Goal: Navigation & Orientation: Find specific page/section

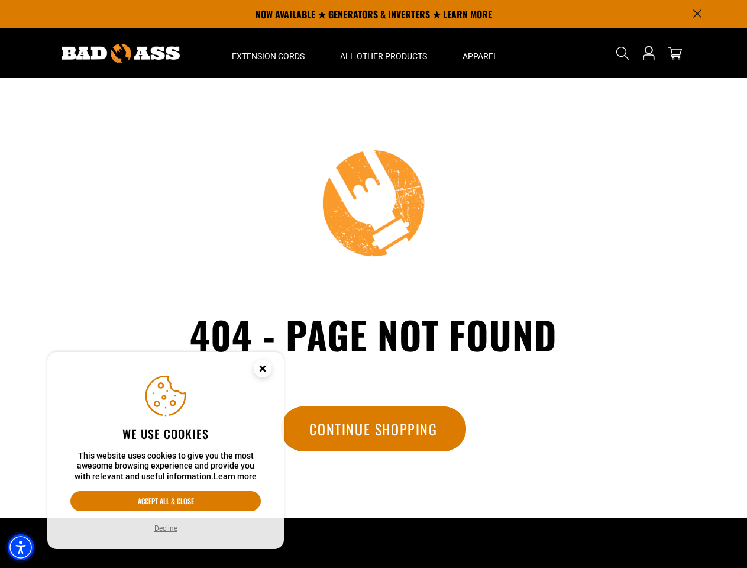
click at [21, 547] on img "Accessibility Menu" at bounding box center [21, 547] width 26 height 26
click at [698, 14] on body "Skip to main content Enable accessibility for low vision Open the accessibility…" at bounding box center [373, 400] width 747 height 801
click at [268, 53] on body "Skip to main content Enable accessibility for low vision Open the accessibility…" at bounding box center [373, 400] width 747 height 801
click at [383, 53] on body "Skip to main content Enable accessibility for low vision Open the accessibility…" at bounding box center [373, 400] width 747 height 801
click at [480, 53] on body "Skip to main content Enable accessibility for low vision Open the accessibility…" at bounding box center [373, 400] width 747 height 801
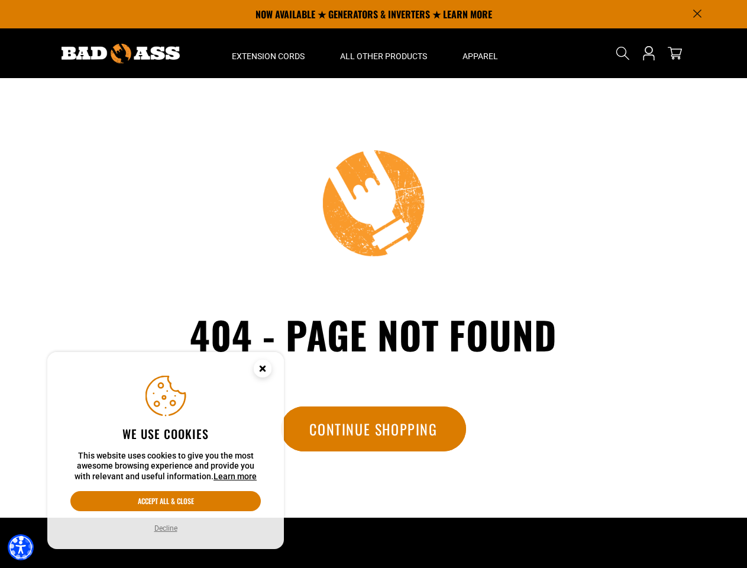
click at [623, 53] on body "Skip to main content Enable accessibility for low vision Open the accessibility…" at bounding box center [373, 400] width 747 height 801
click at [623, 63] on body "Skip to main content Enable accessibility for low vision Open the accessibility…" at bounding box center [373, 400] width 747 height 801
click at [166, 501] on body "Skip to main content Enable accessibility for low vision Open the accessibility…" at bounding box center [373, 400] width 747 height 801
click at [165, 528] on body "Skip to main content Enable accessibility for low vision Open the accessibility…" at bounding box center [373, 400] width 747 height 801
click at [263, 370] on body "Skip to main content Enable accessibility for low vision Open the accessibility…" at bounding box center [373, 400] width 747 height 801
